Goal: Transaction & Acquisition: Purchase product/service

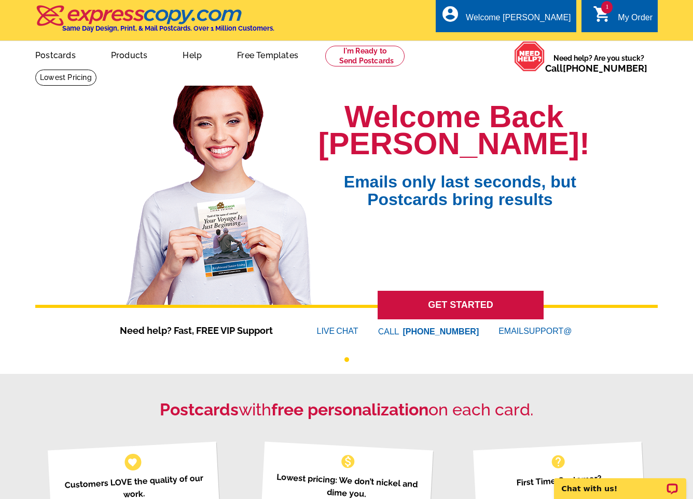
click at [633, 25] on div "My Order" at bounding box center [635, 20] width 35 height 15
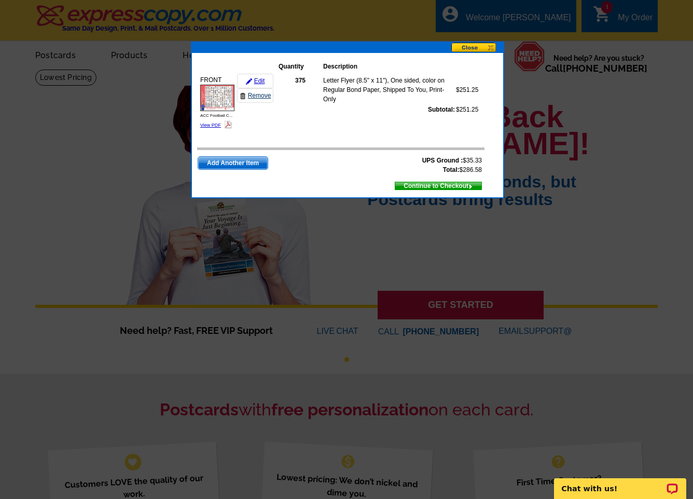
click at [253, 95] on link "Remove" at bounding box center [255, 95] width 36 height 15
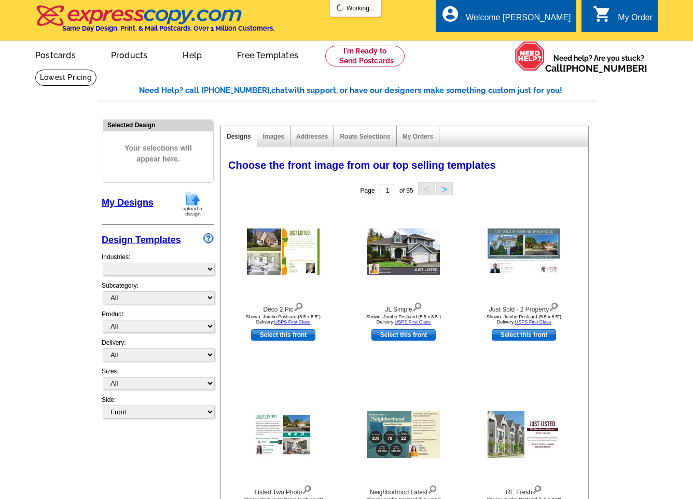
select select "785"
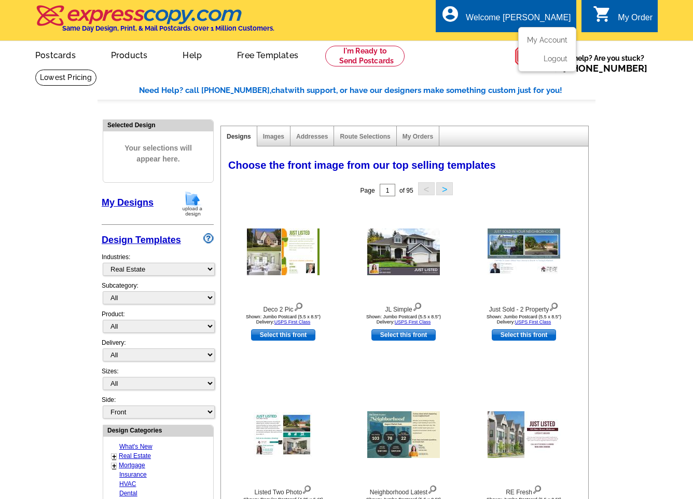
click at [536, 15] on div "Welcome [PERSON_NAME]" at bounding box center [518, 20] width 105 height 15
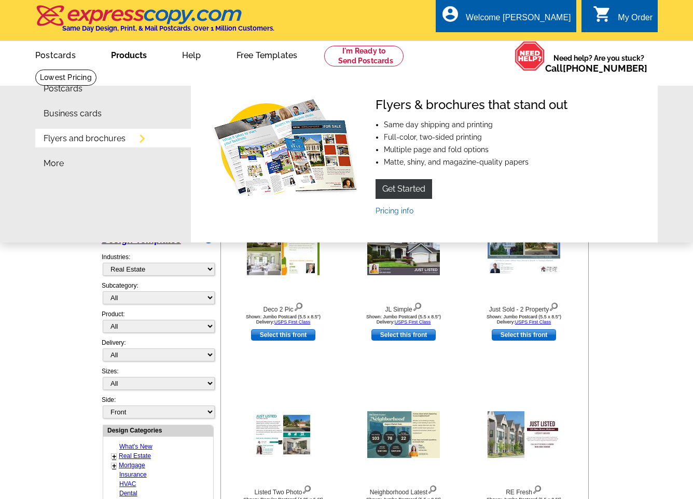
click at [135, 137] on li "Flyers and brochures" at bounding box center [117, 141] width 147 height 25
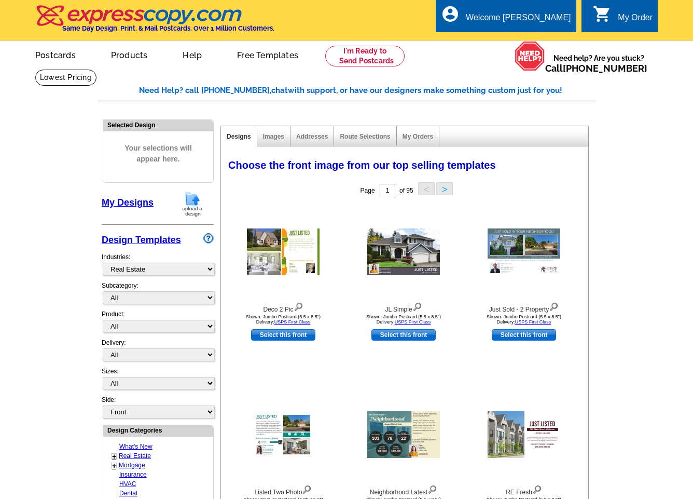
click at [99, 21] on img at bounding box center [139, 16] width 208 height 22
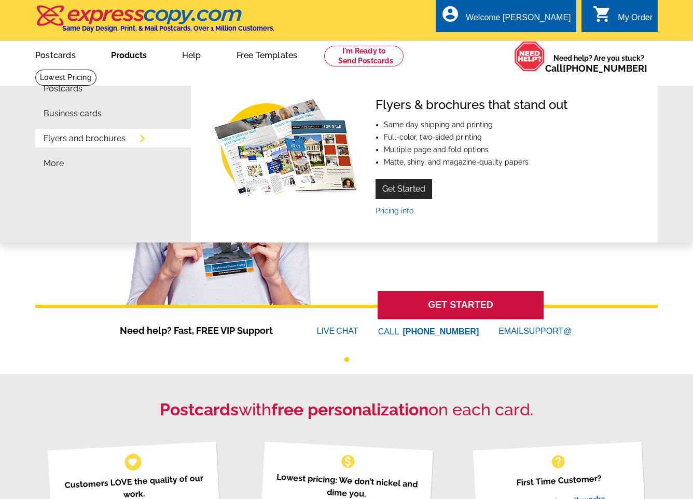
click at [409, 187] on link "Get Started" at bounding box center [404, 189] width 57 height 20
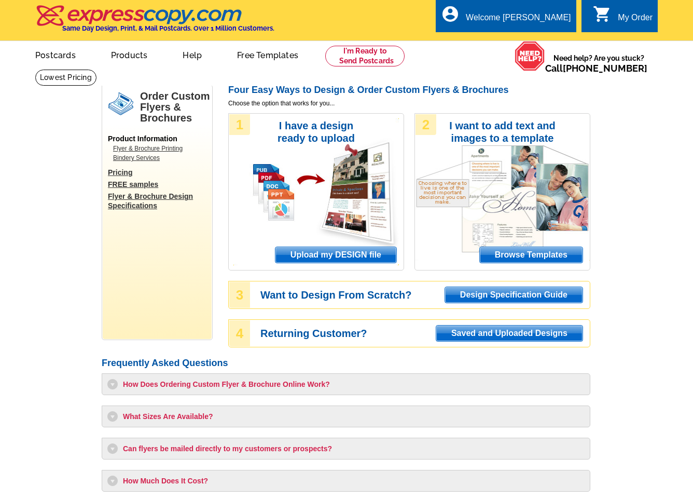
click at [331, 254] on span "Upload my DESIGN file" at bounding box center [336, 255] width 121 height 16
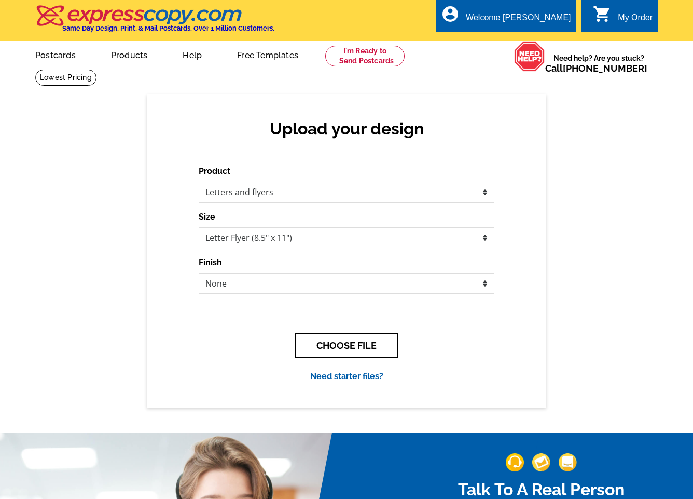
click at [342, 347] on button "CHOOSE FILE" at bounding box center [346, 345] width 103 height 24
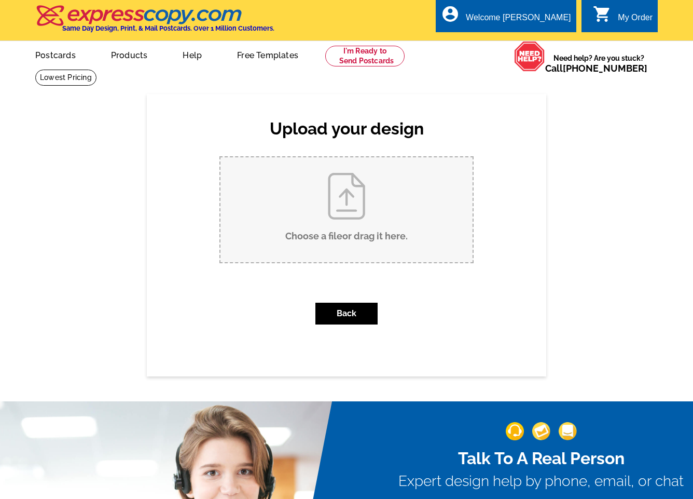
click at [351, 197] on input "Choose a file or drag it here ." at bounding box center [347, 209] width 252 height 105
type input "C:\fakepath\SEC Football Calendar.pdf"
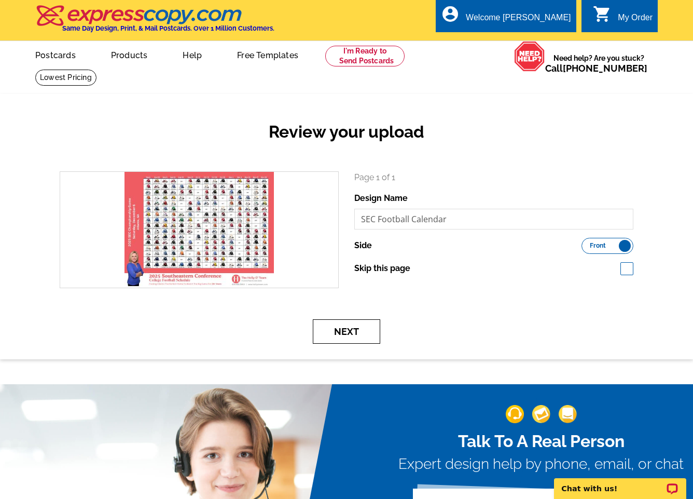
click at [351, 332] on button "Next" at bounding box center [346, 331] width 67 height 24
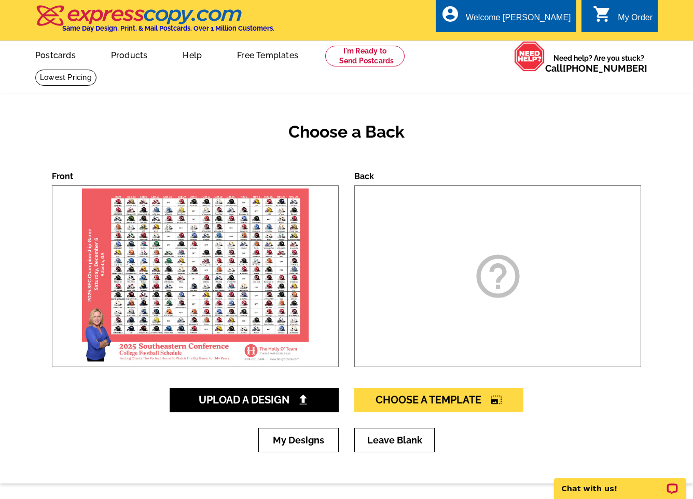
click at [499, 274] on icon "help_outline" at bounding box center [498, 276] width 52 height 52
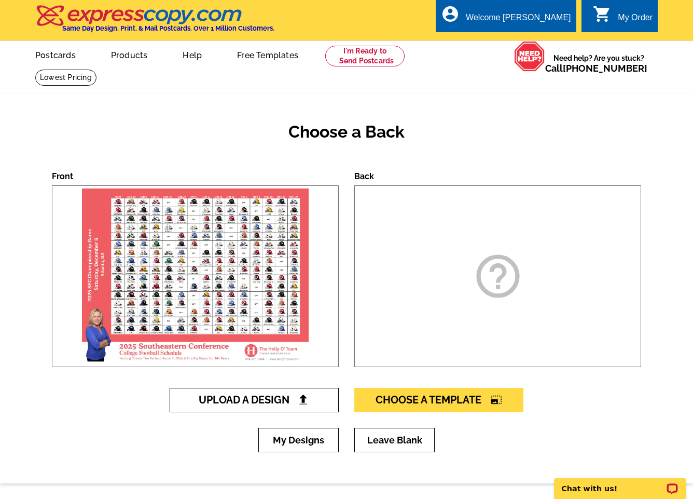
click at [290, 400] on span "Upload A Design" at bounding box center [255, 399] width 112 height 12
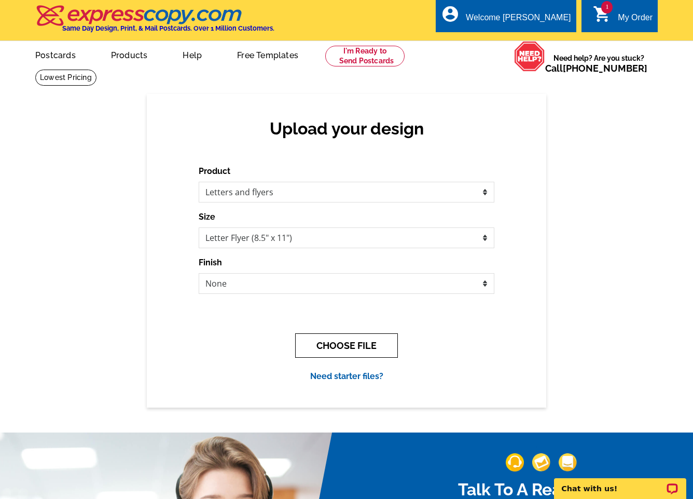
click at [347, 346] on button "CHOOSE FILE" at bounding box center [346, 345] width 103 height 24
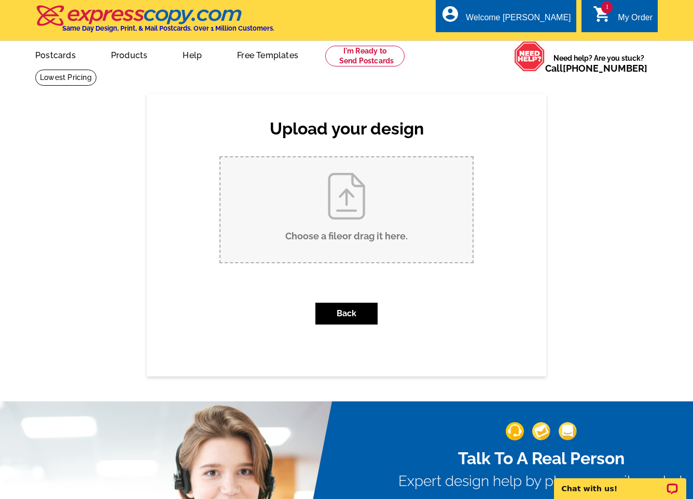
click at [354, 185] on input "Choose a file or drag it here ." at bounding box center [347, 209] width 252 height 105
type input "C:\fakepath\ACC Football Calendar.pdf"
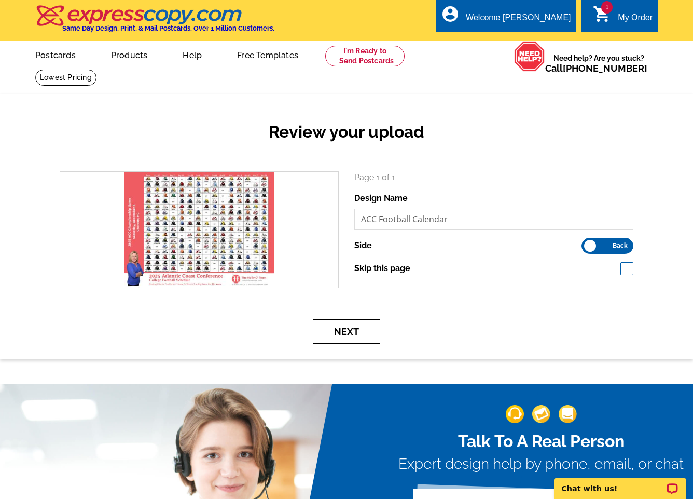
click at [354, 331] on button "Next" at bounding box center [346, 331] width 67 height 24
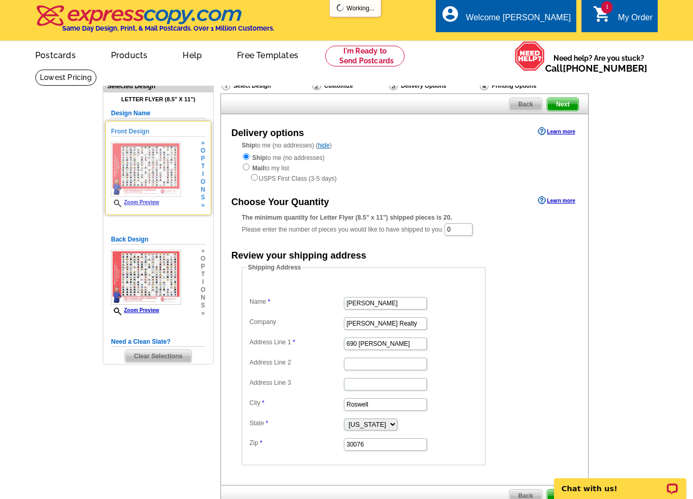
click at [137, 199] on link "Zoom Preview" at bounding box center [135, 202] width 48 height 6
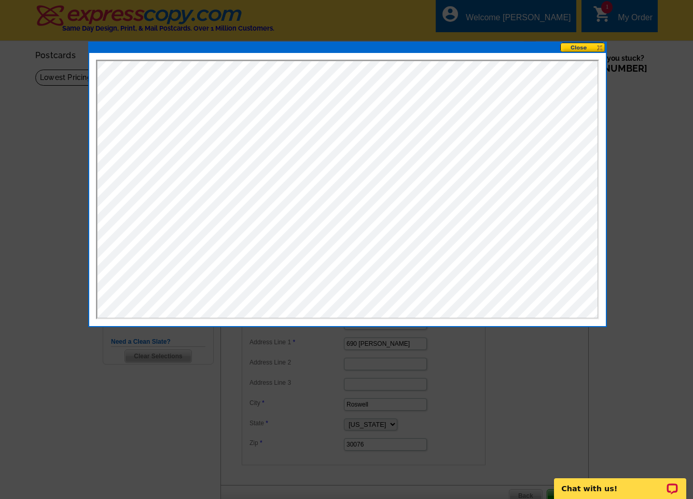
click at [591, 47] on button at bounding box center [583, 48] width 46 height 10
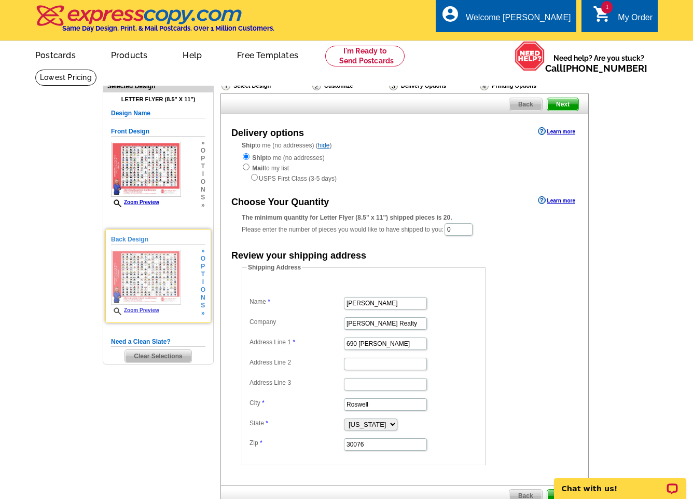
click at [146, 308] on link "Zoom Preview" at bounding box center [135, 310] width 48 height 6
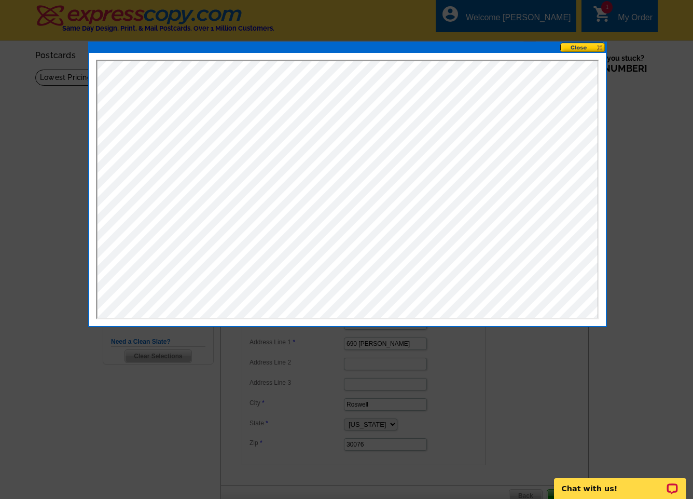
click at [581, 47] on button at bounding box center [583, 48] width 46 height 10
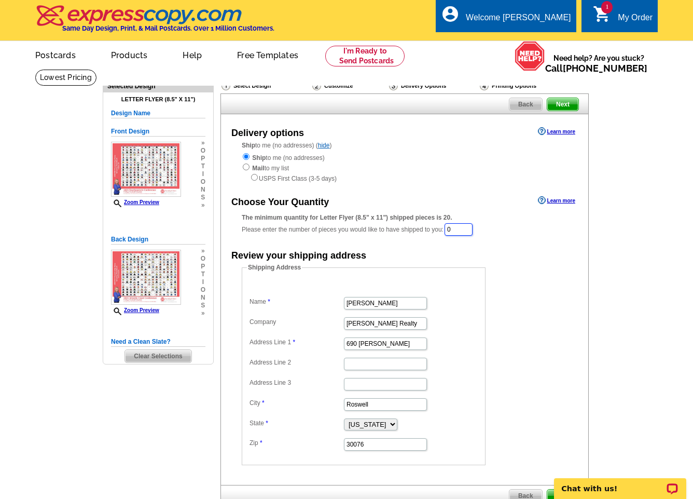
click at [465, 225] on input "0" at bounding box center [459, 229] width 28 height 12
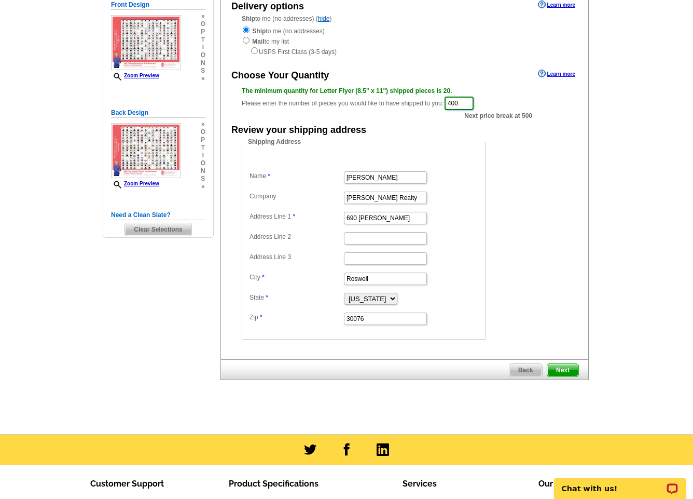
scroll to position [127, 0]
type input "400"
click at [562, 366] on span "Next" at bounding box center [562, 370] width 31 height 12
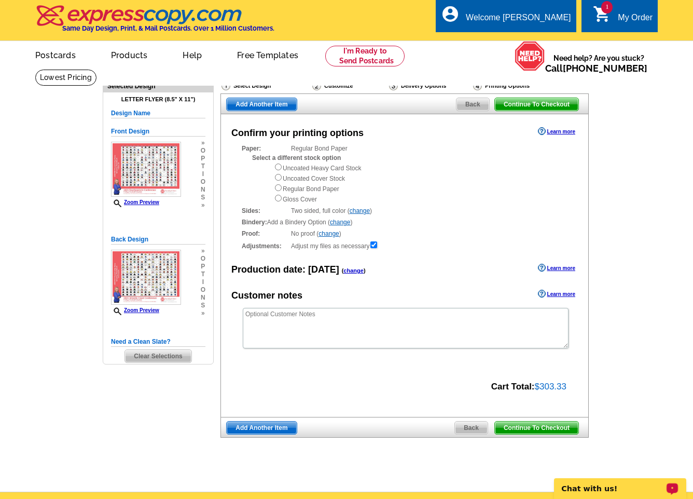
click at [621, 483] on div "Chat with us!" at bounding box center [620, 488] width 132 height 21
click at [277, 196] on input "radio" at bounding box center [278, 198] width 7 height 7
radio input "true"
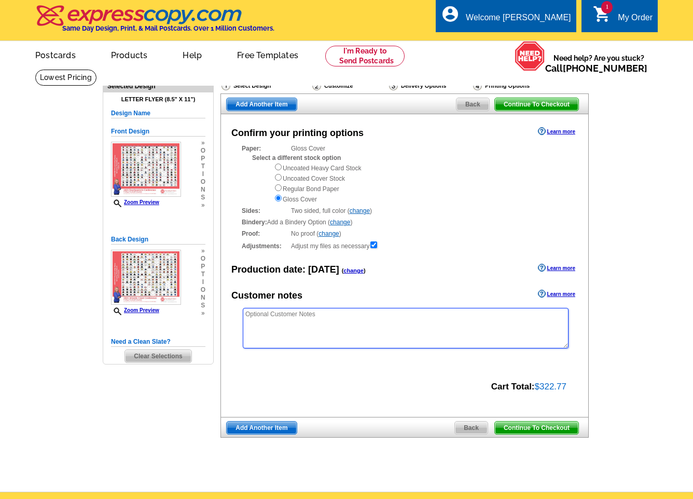
click at [280, 320] on textarea at bounding box center [406, 328] width 326 height 40
click at [282, 312] on textarea "Please adjust if you think that the" at bounding box center [406, 328] width 326 height 40
click at [283, 309] on textarea "Please adjust if you think that the" at bounding box center [406, 328] width 326 height 40
click at [411, 308] on textarea "Please adjust or let me know if you think that the" at bounding box center [406, 328] width 326 height 40
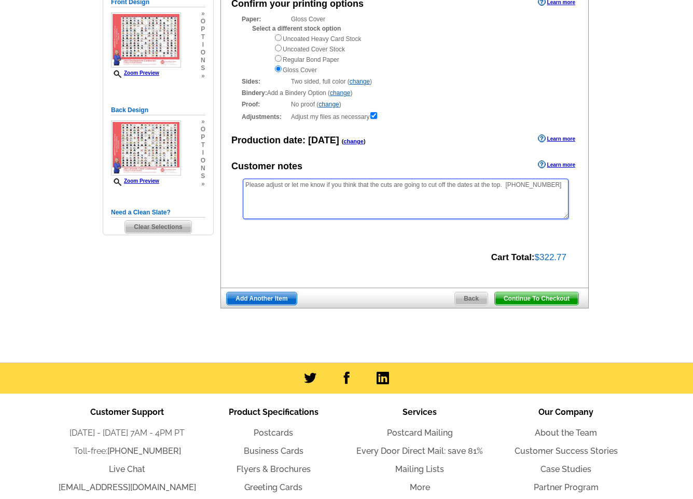
scroll to position [140, 0]
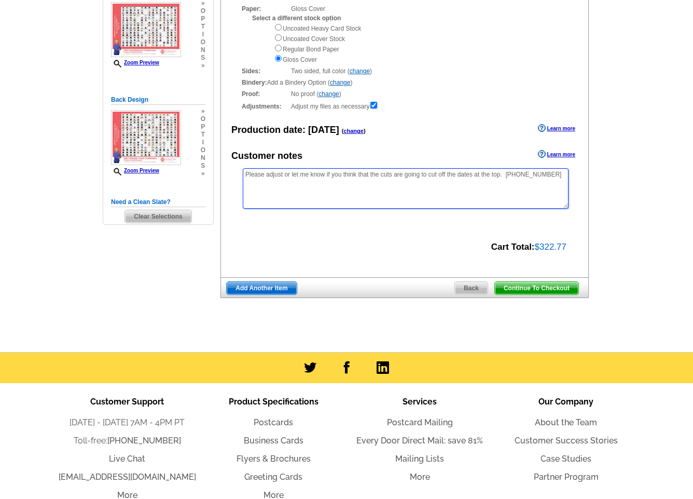
type textarea "Please adjust or let me know if you think that the cuts are going to cut off th…"
click at [277, 28] on input "radio" at bounding box center [278, 27] width 7 height 7
radio input "true"
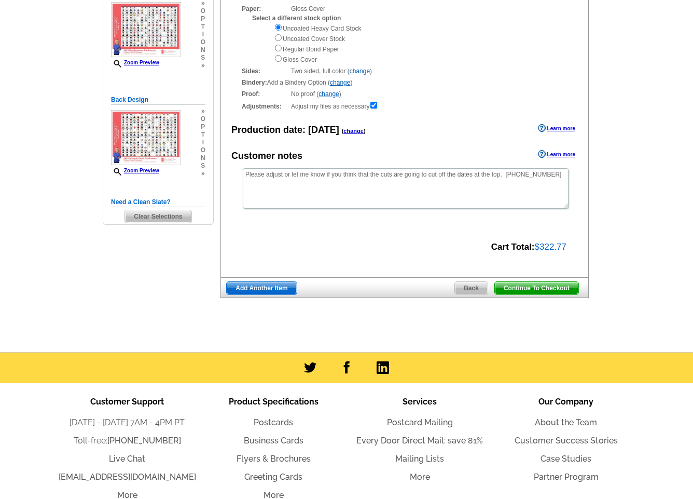
click at [280, 28] on input "radio" at bounding box center [278, 27] width 7 height 7
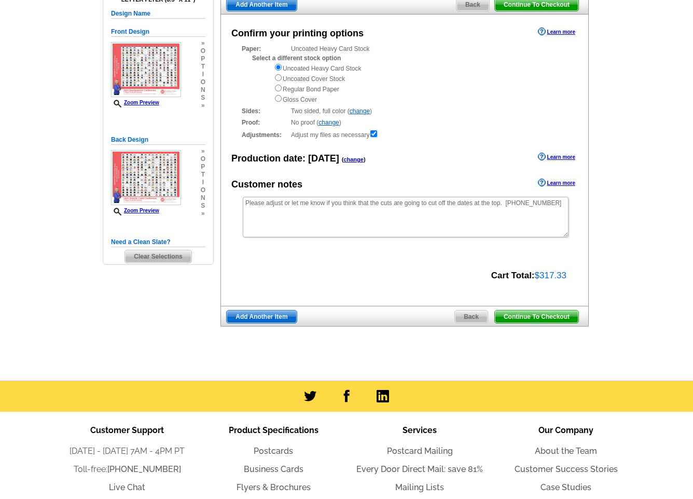
scroll to position [100, 0]
click at [265, 313] on span "Add Another Item" at bounding box center [262, 316] width 70 height 12
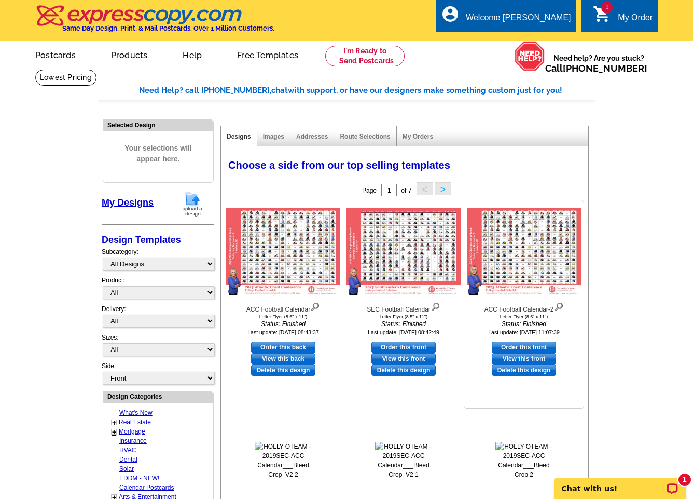
click at [528, 371] on link "Delete this design" at bounding box center [524, 369] width 64 height 11
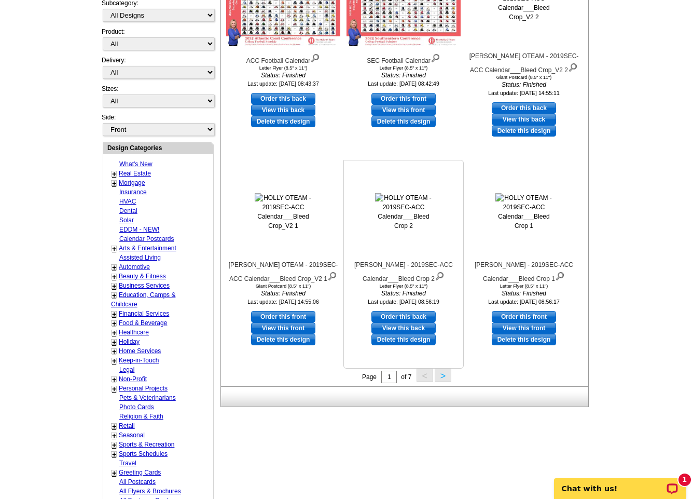
scroll to position [249, 0]
click at [286, 338] on link "Delete this design" at bounding box center [283, 338] width 64 height 11
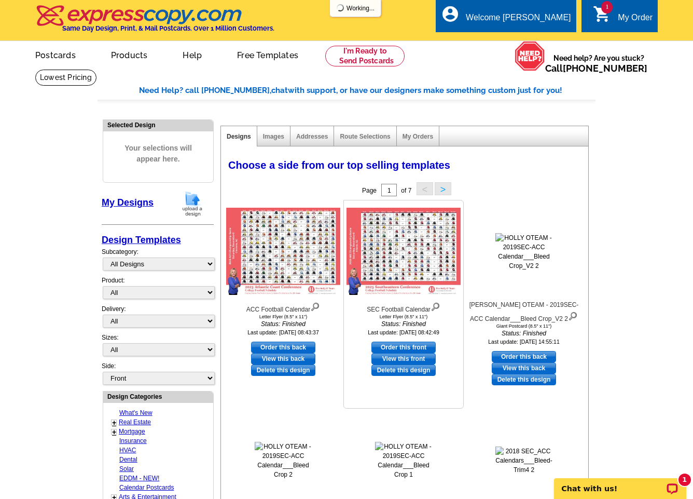
scroll to position [0, 0]
click at [59, 57] on link "Postcards" at bounding box center [55, 54] width 73 height 24
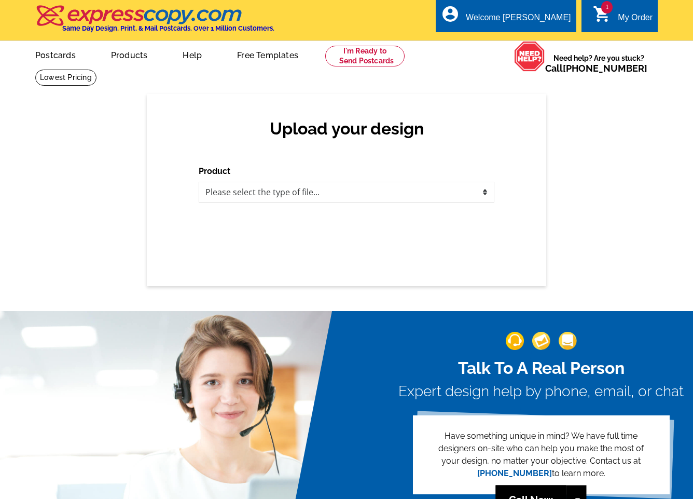
click at [561, 237] on div "Upload your design Product Please select the type of file... Postcards Business…" at bounding box center [346, 190] width 693 height 192
select select "1"
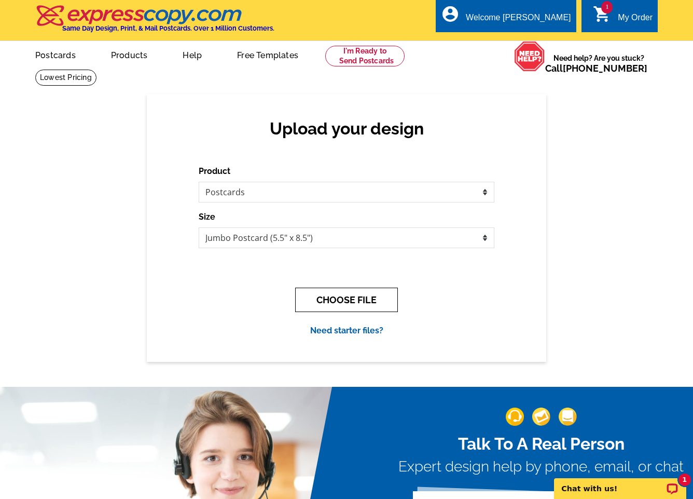
click at [357, 300] on button "CHOOSE FILE" at bounding box center [346, 299] width 103 height 24
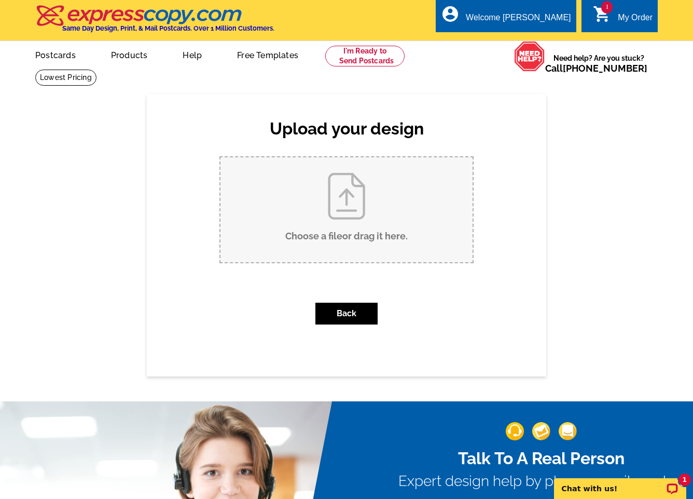
click at [357, 210] on input "Choose a file or drag it here ." at bounding box center [347, 209] width 252 height 105
type input "C:\fakepath\Contest Postcard - Side 2___V2.pdf"
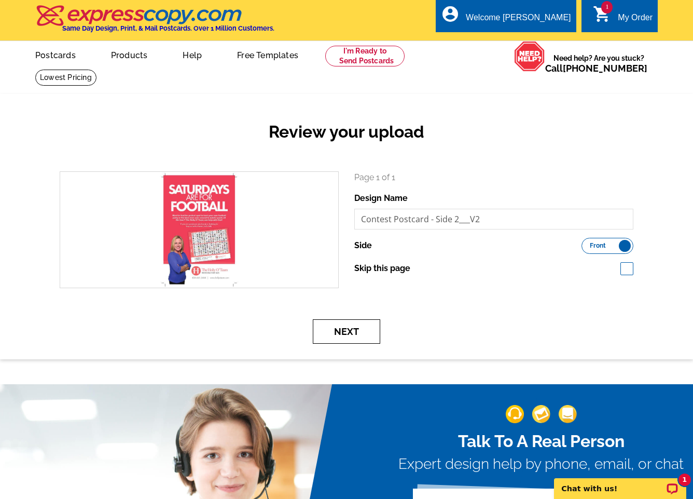
click at [350, 332] on button "Next" at bounding box center [346, 331] width 67 height 24
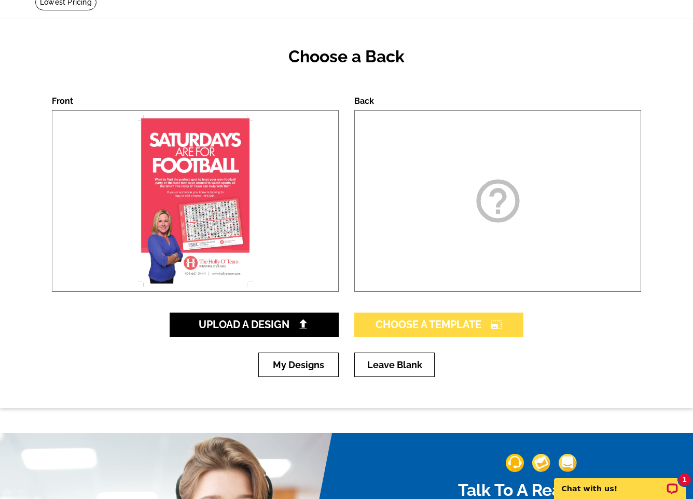
scroll to position [78, 0]
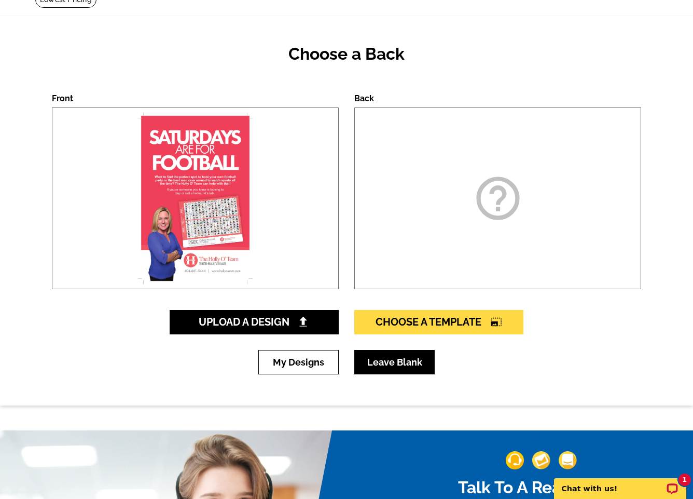
click at [417, 367] on link "Leave Blank" at bounding box center [394, 362] width 80 height 24
click at [402, 362] on link "Leave Blank" at bounding box center [394, 362] width 80 height 24
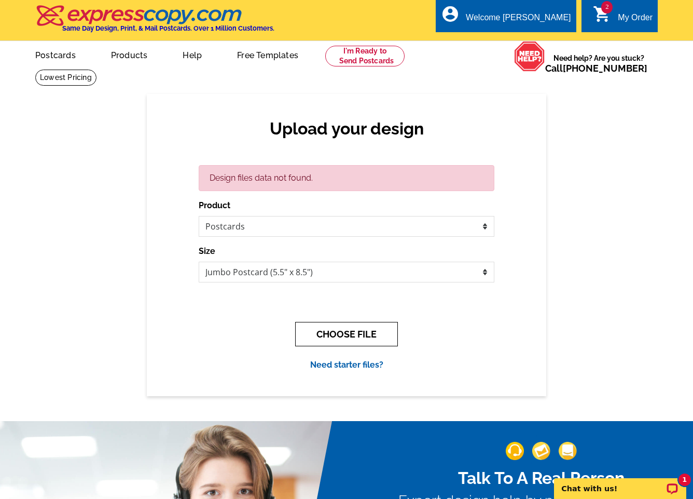
click at [354, 335] on button "CHOOSE FILE" at bounding box center [346, 334] width 103 height 24
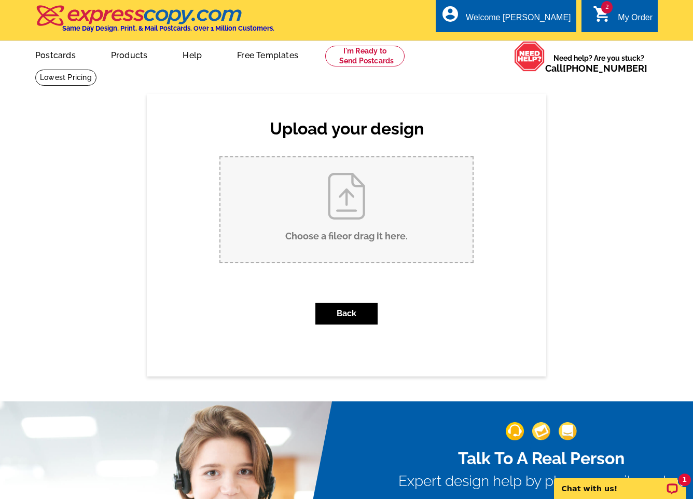
click at [338, 216] on input "Choose a file or drag it here ." at bounding box center [347, 209] width 252 height 105
type input "C:\fakepath\Contest Postcard - Side 2___V2.pdf"
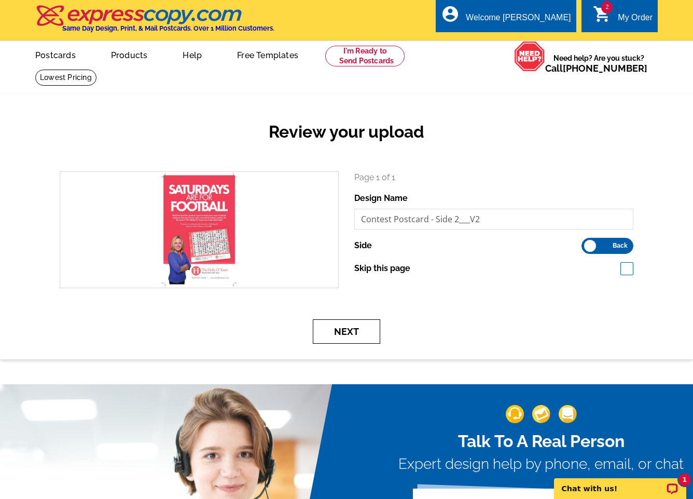
click at [350, 333] on button "Next" at bounding box center [346, 331] width 67 height 24
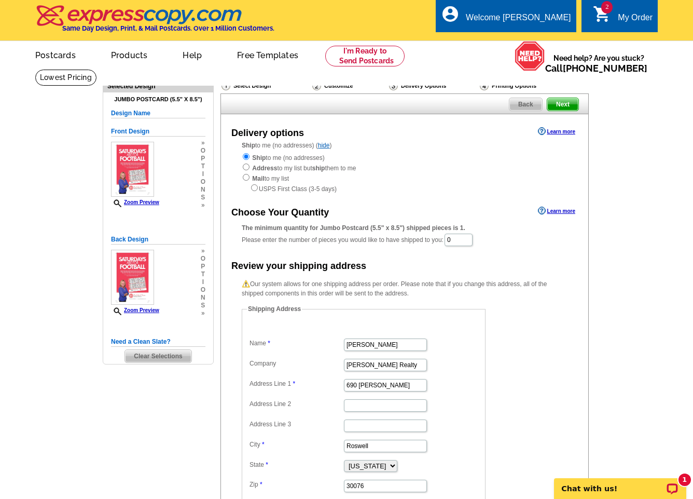
click at [158, 355] on span "Clear Selections" at bounding box center [158, 356] width 66 height 12
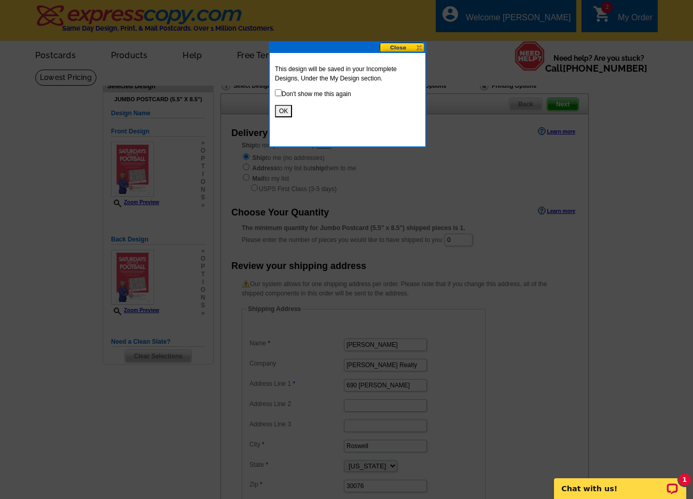
click at [282, 115] on button "OK" at bounding box center [283, 111] width 17 height 12
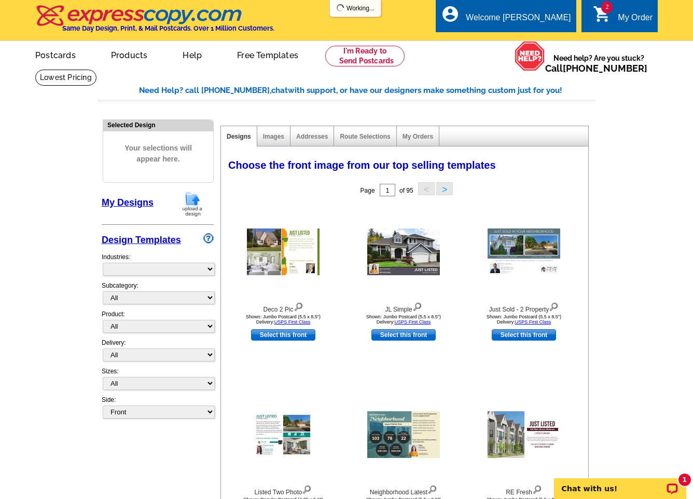
select select "785"
